Goal: Information Seeking & Learning: Learn about a topic

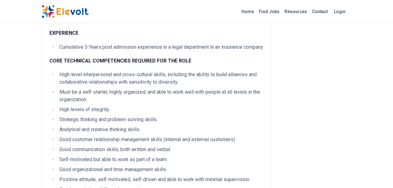
scroll to position [292, 0]
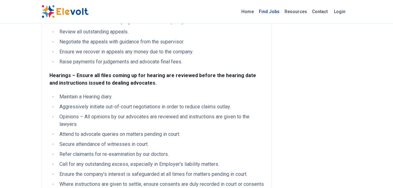
click at [271, 12] on link "Find Jobs" at bounding box center [269, 12] width 26 height 10
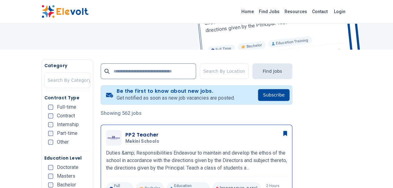
scroll to position [125, 0]
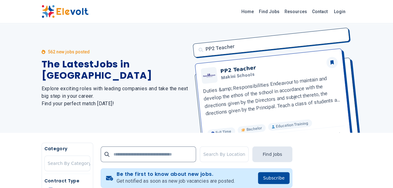
scroll to position [125, 0]
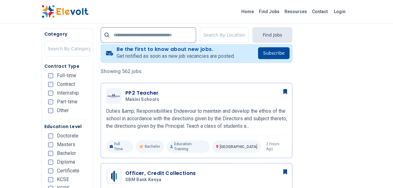
click at [58, 77] on span "Full-time" at bounding box center [66, 75] width 19 height 5
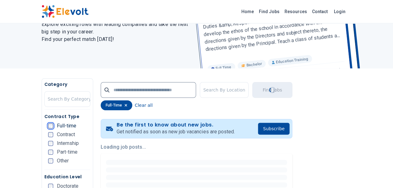
scroll to position [0, 0]
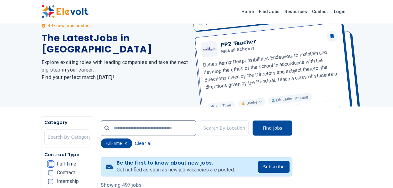
scroll to position [42, 0]
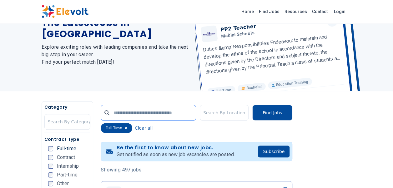
click at [160, 110] on input "text" at bounding box center [148, 113] width 95 height 16
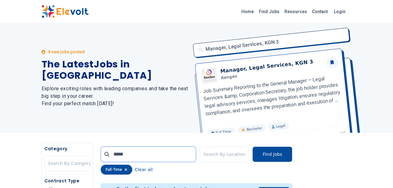
type input "*****"
